Goal: Information Seeking & Learning: Understand process/instructions

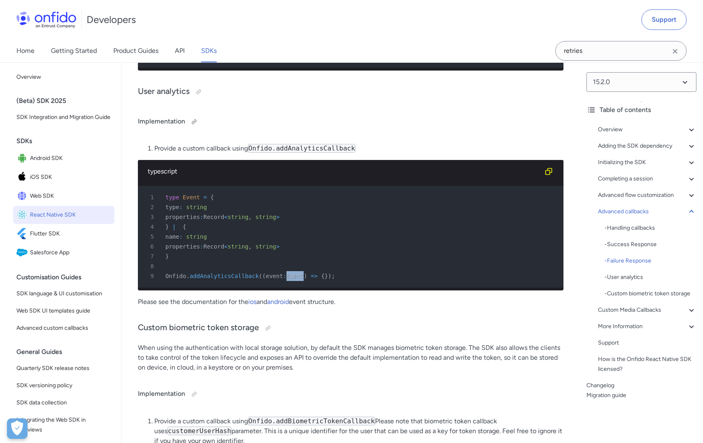
scroll to position [8120, 0]
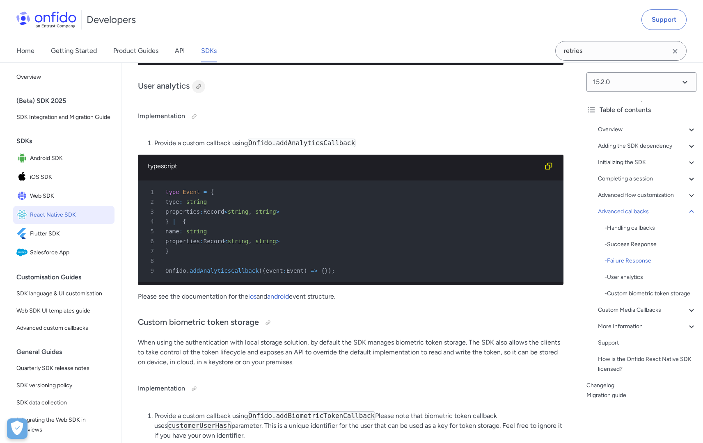
click at [198, 90] on div at bounding box center [198, 86] width 7 height 7
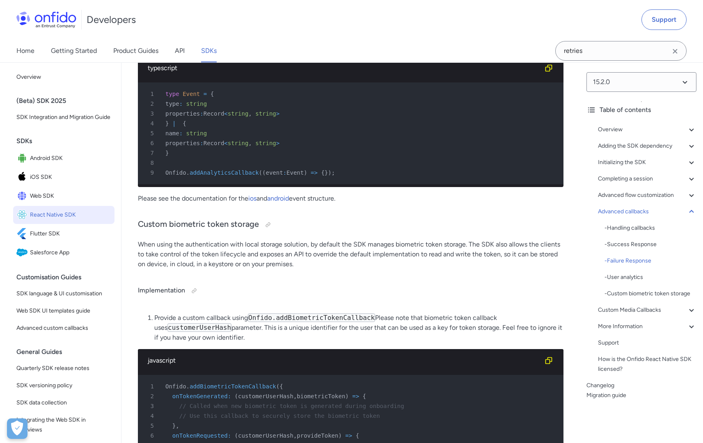
scroll to position [8222, 0]
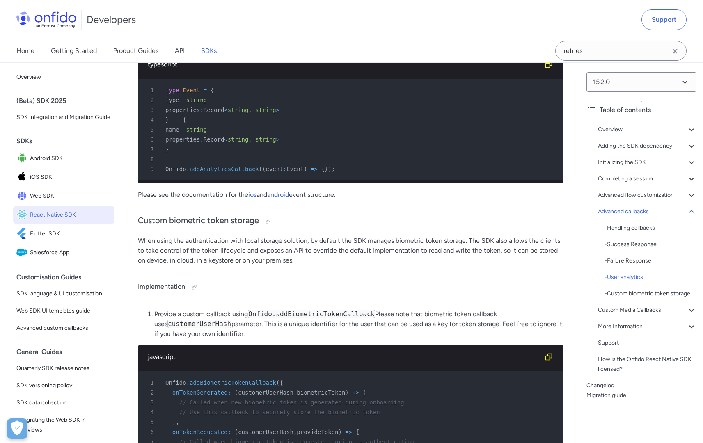
click at [295, 46] on code "Onfido.addAnalyticsCallback" at bounding box center [302, 41] width 108 height 9
copy code "addAnalyticsCallback"
click at [287, 154] on div "7 }" at bounding box center [346, 150] width 411 height 10
click at [370, 115] on div "3 properties : Record < string , string >" at bounding box center [346, 110] width 411 height 10
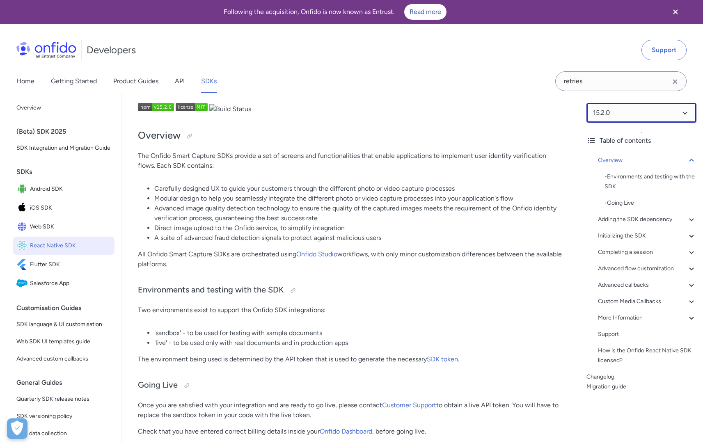
click at [561, 114] on select at bounding box center [642, 113] width 110 height 20
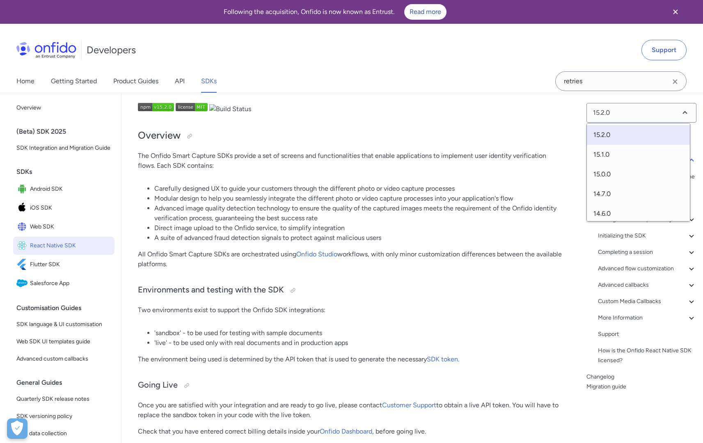
click at [500, 161] on p "The Onfido Smart Capture SDKs provide a set of screens and functionalities that…" at bounding box center [351, 161] width 426 height 20
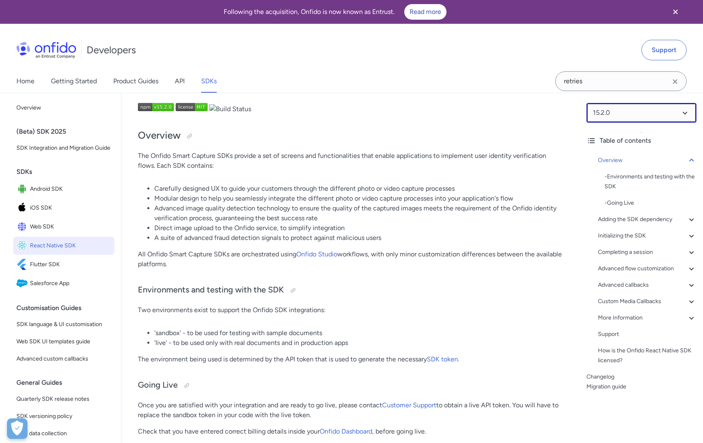
click at [561, 115] on select at bounding box center [642, 113] width 110 height 20
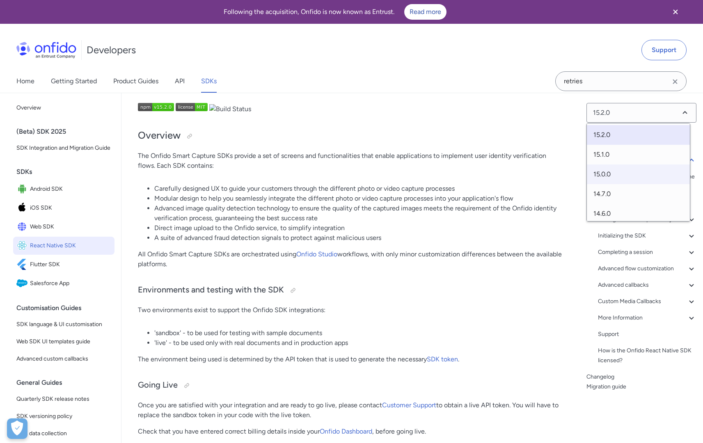
click at [561, 174] on span "15.0.0" at bounding box center [638, 175] width 103 height 20
select select "15.0.0"
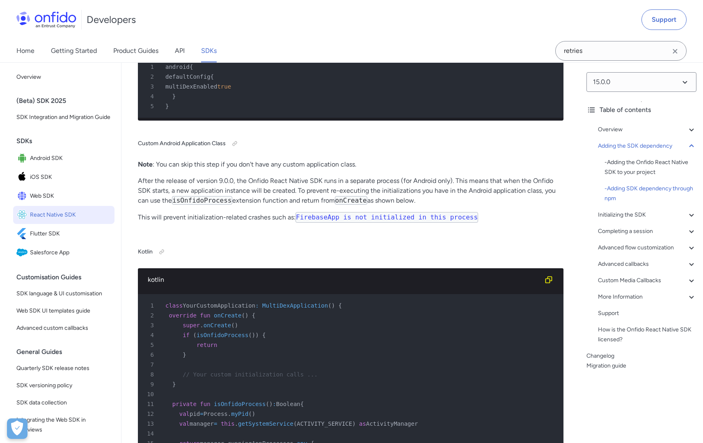
scroll to position [1976, 0]
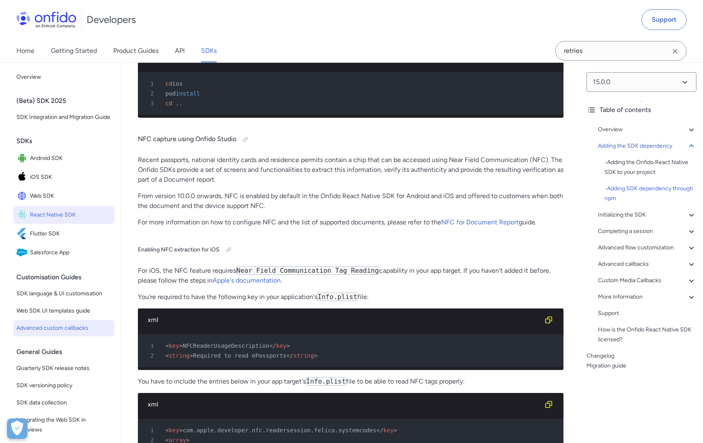
click at [70, 333] on span "Advanced custom callbacks" at bounding box center [63, 328] width 95 height 10
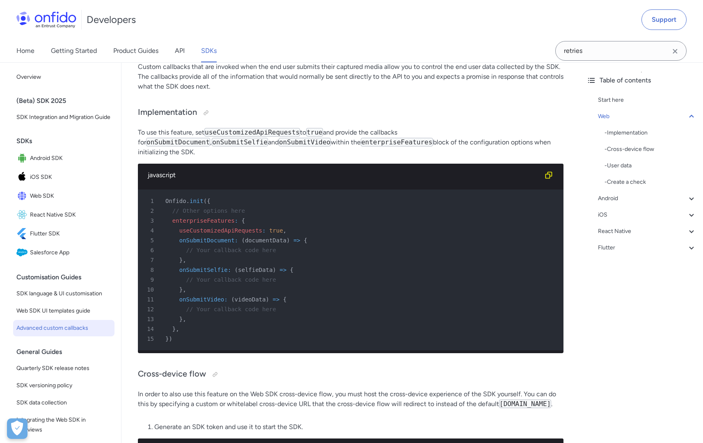
scroll to position [226, 0]
